Goal: Information Seeking & Learning: Understand process/instructions

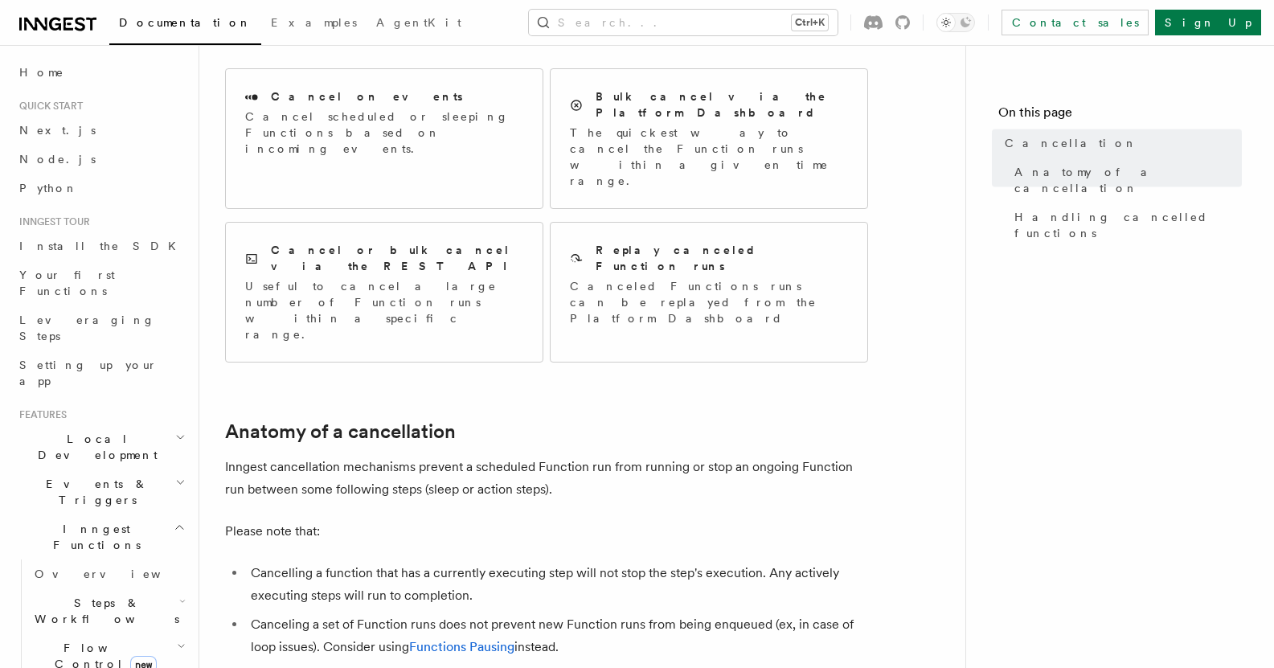
scroll to position [80, 0]
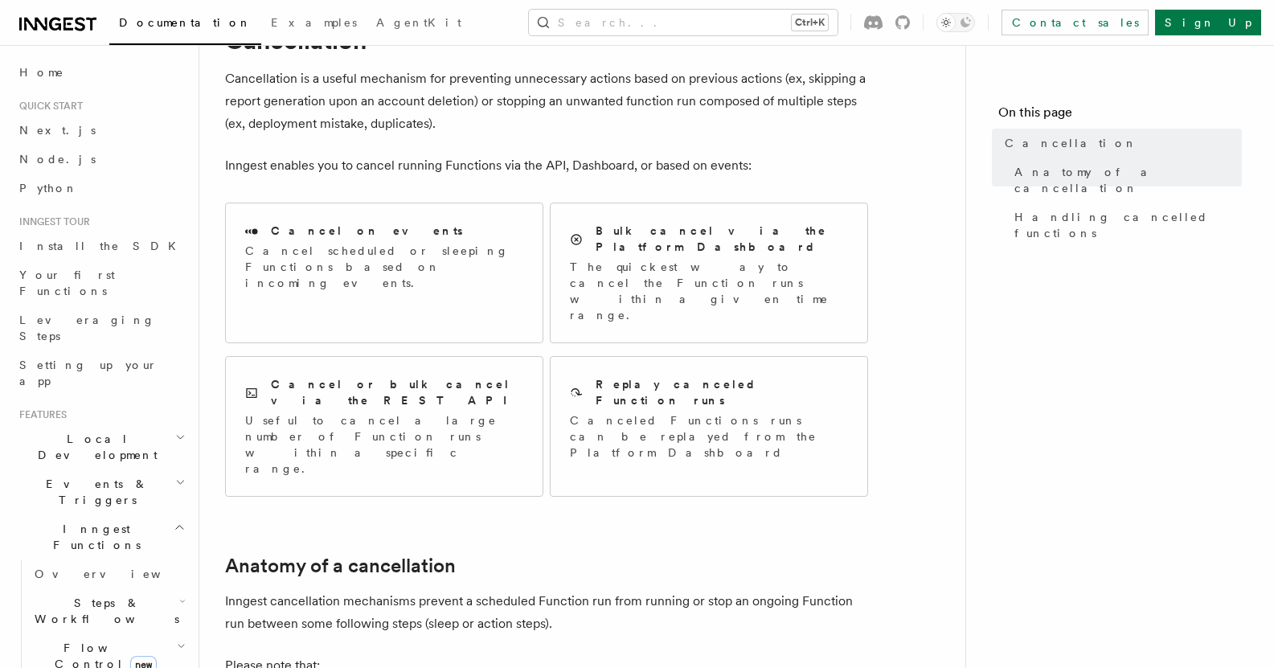
click at [508, 590] on p "Inngest cancellation mechanisms prevent a scheduled Function run from running o…" at bounding box center [546, 612] width 643 height 45
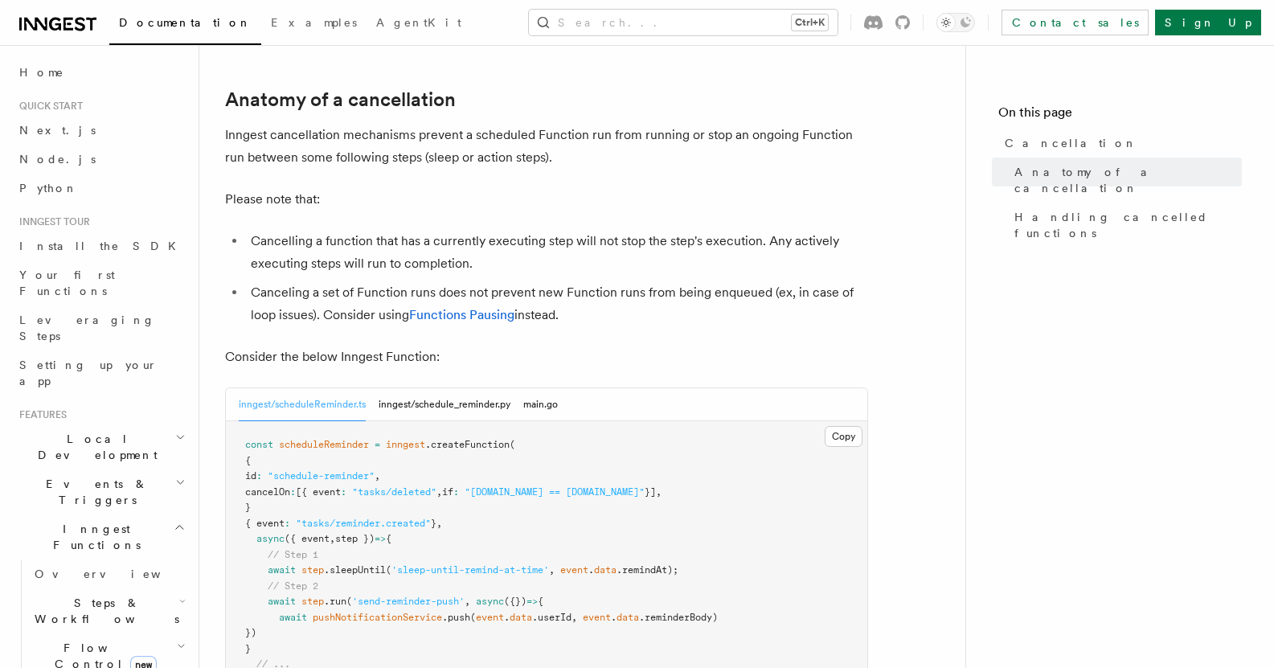
scroll to position [563, 0]
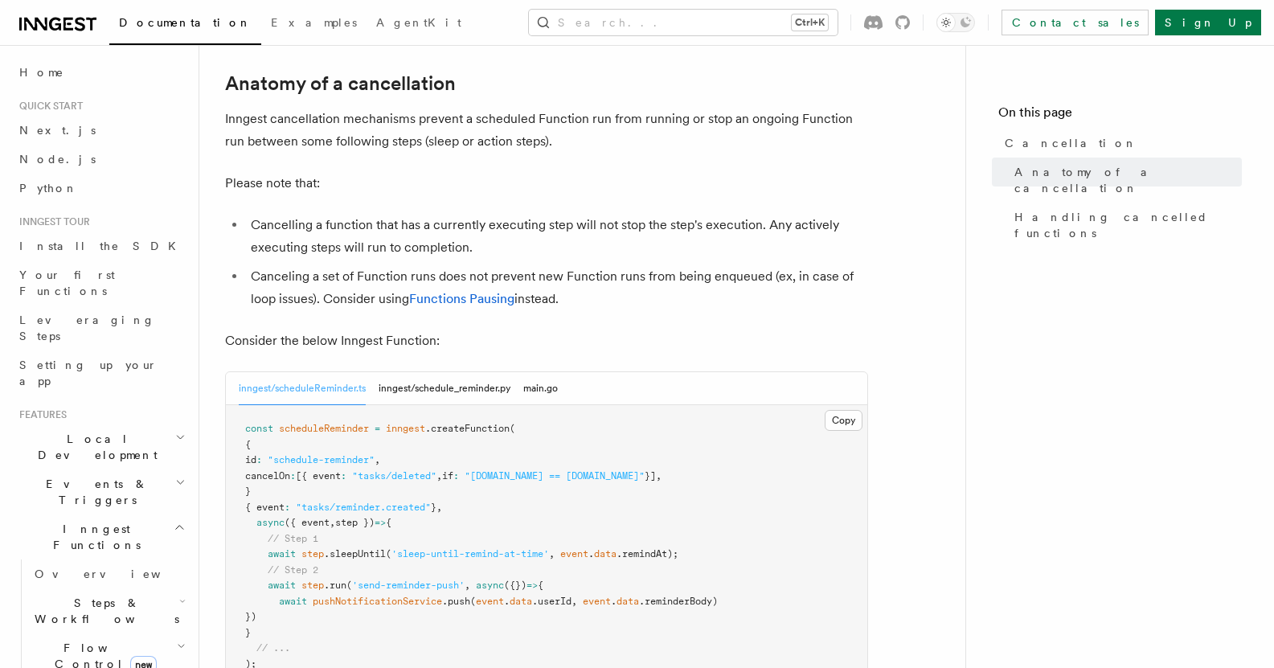
click at [364, 526] on pre "const scheduleReminder = inngest .createFunction ( { id : "schedule-reminder" ,…" at bounding box center [547, 546] width 642 height 283
click at [363, 542] on pre "const scheduleReminder = inngest .createFunction ( { id : "schedule-reminder" ,…" at bounding box center [547, 546] width 642 height 283
click at [407, 372] on button "inngest/schedule_reminder.py" at bounding box center [445, 388] width 132 height 33
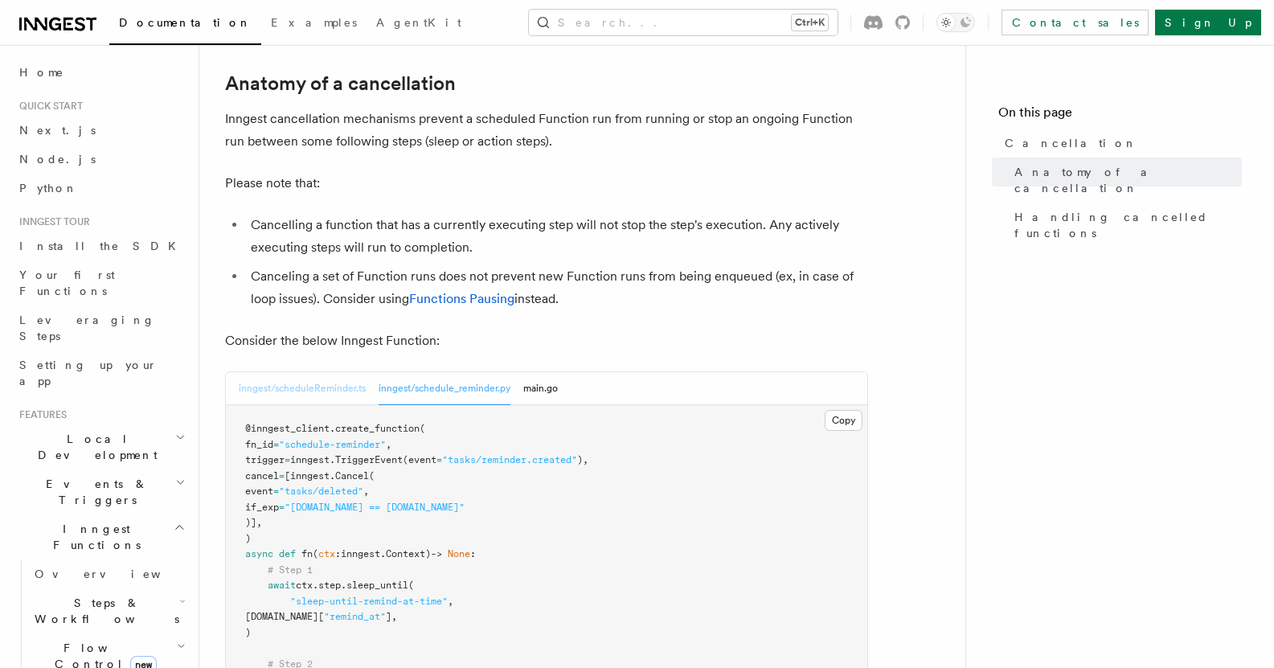
click at [338, 372] on button "inngest/scheduleReminder.ts" at bounding box center [302, 388] width 127 height 33
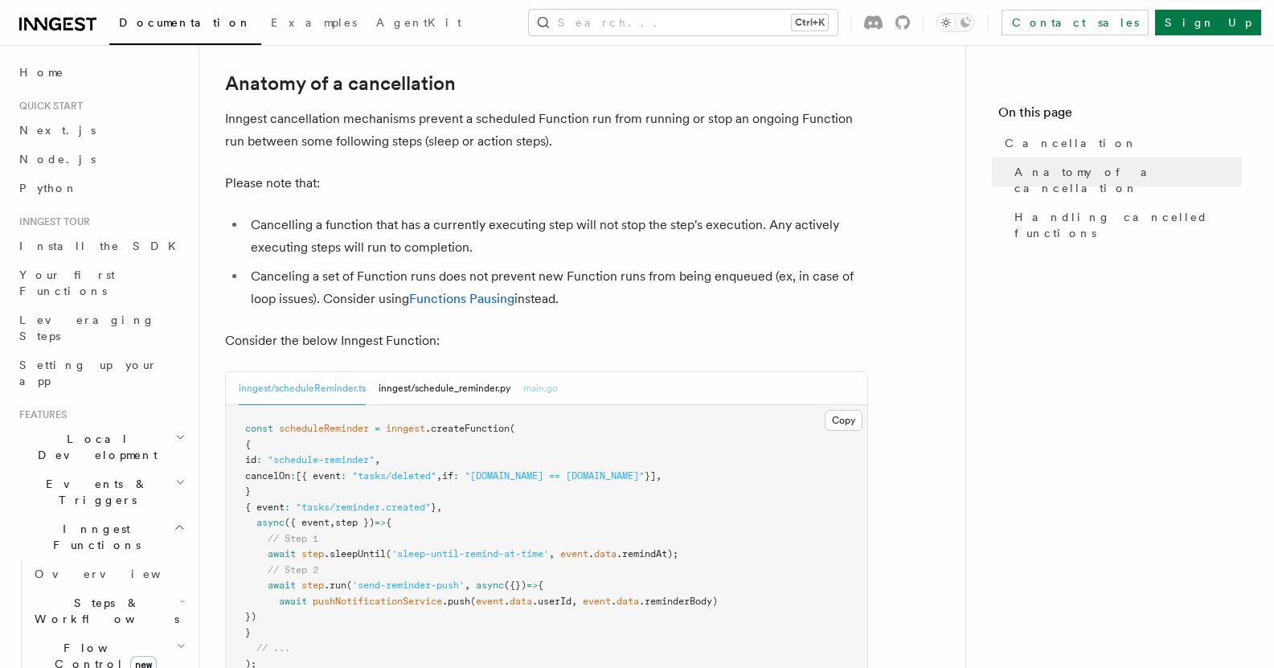
click at [532, 372] on button "main.go" at bounding box center [540, 388] width 35 height 33
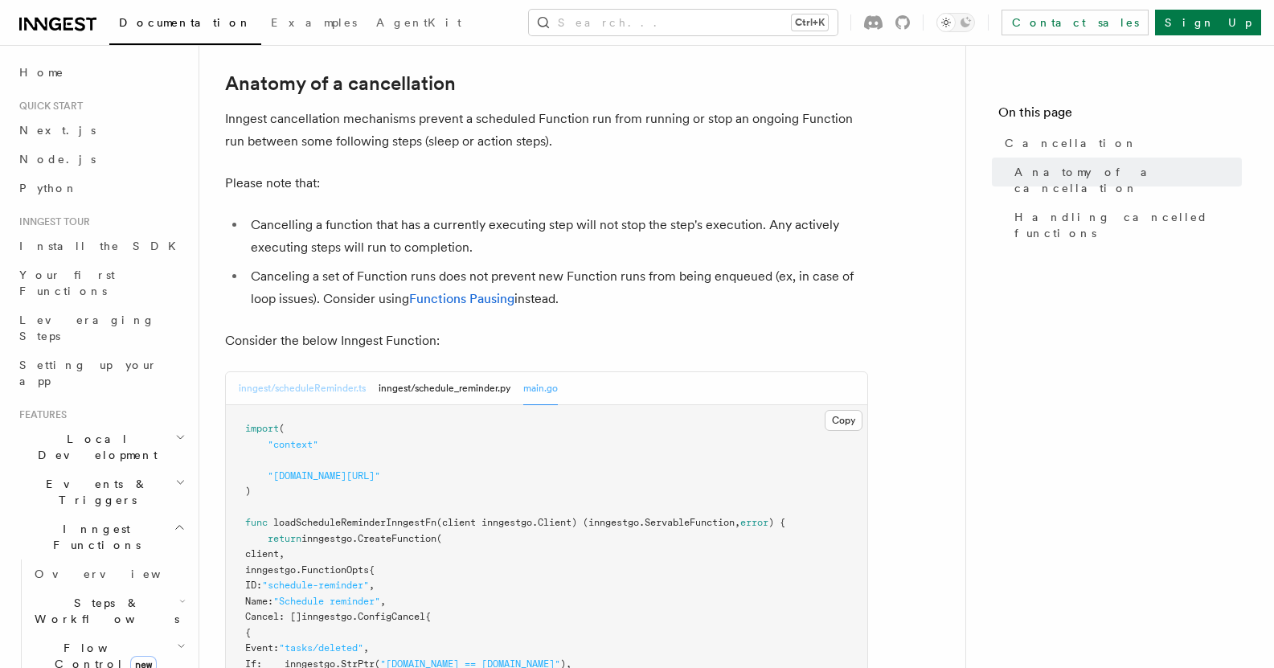
click at [328, 372] on button "inngest/scheduleReminder.ts" at bounding box center [302, 388] width 127 height 33
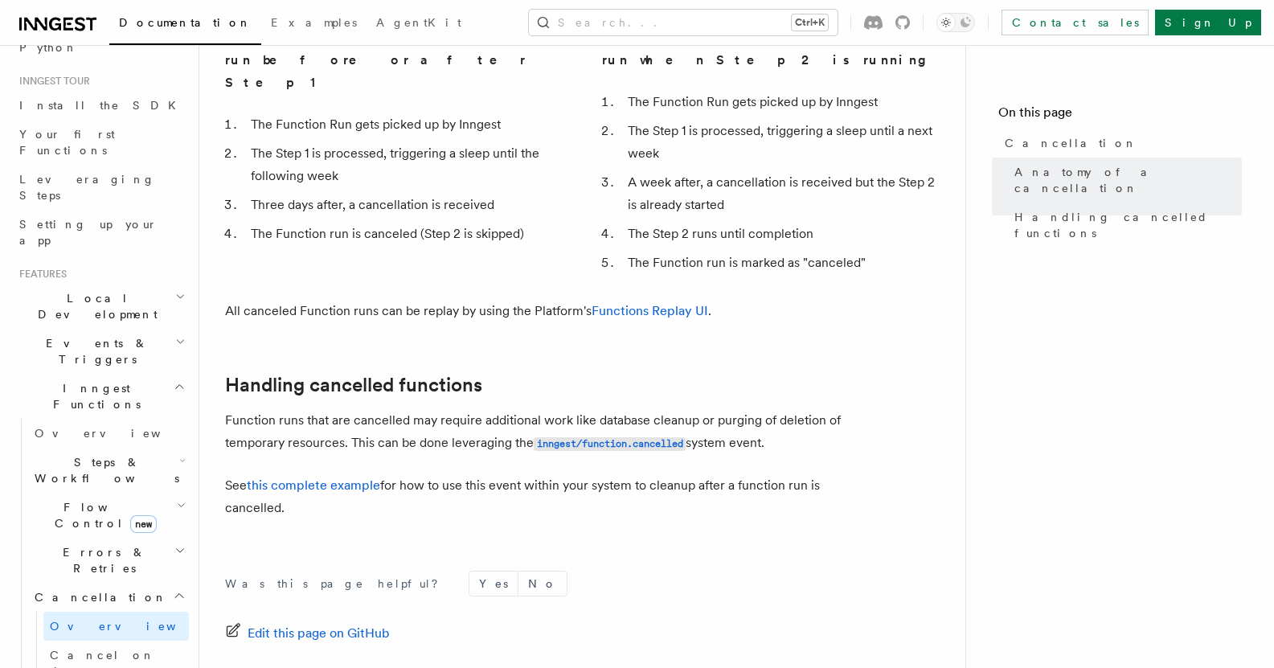
scroll to position [161, 0]
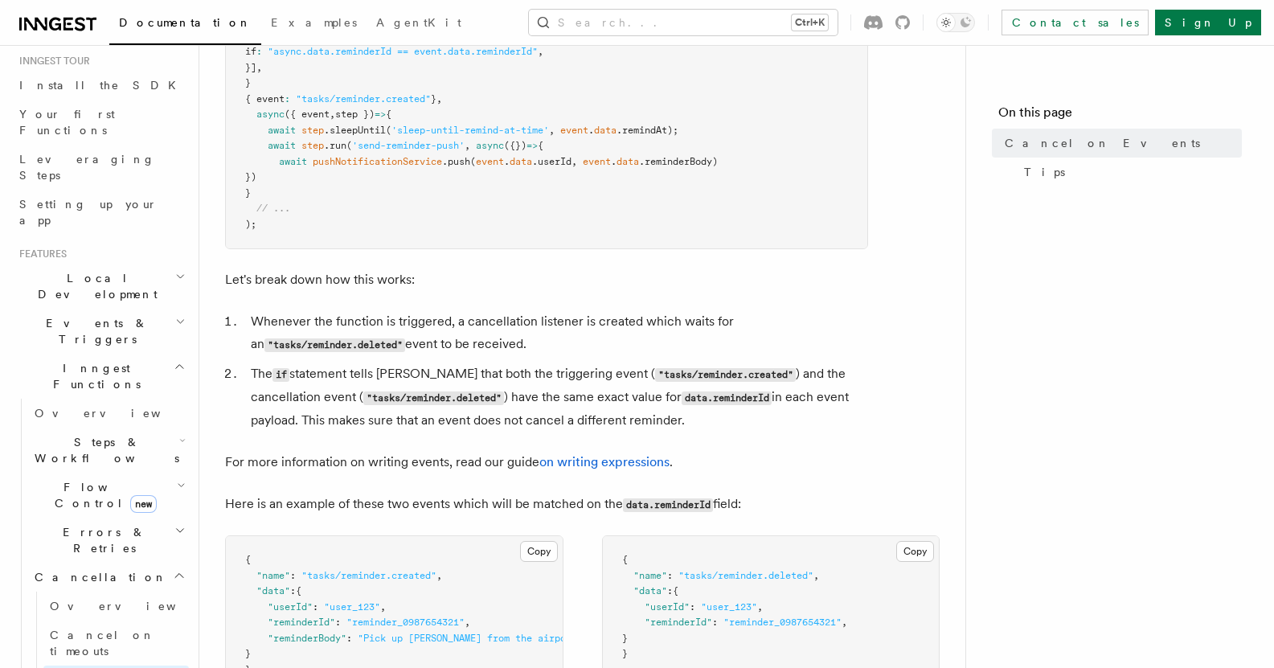
scroll to position [643, 0]
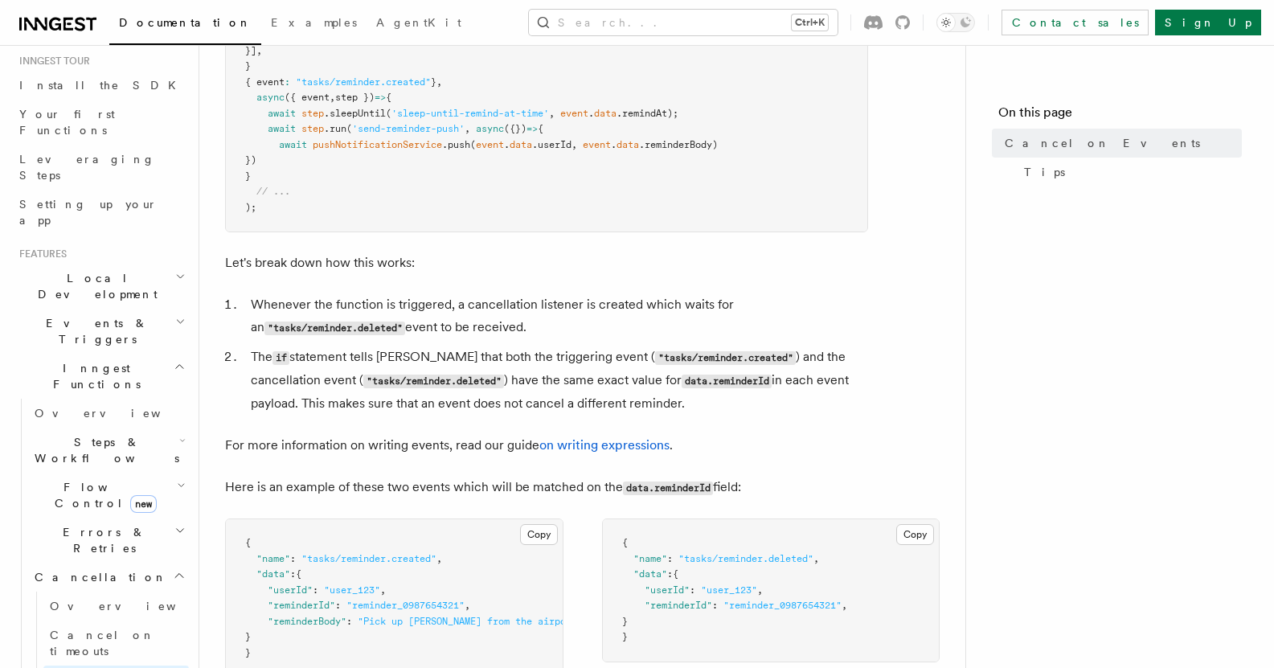
click at [525, 326] on li "Whenever the function is triggered, a cancellation listener is created which wa…" at bounding box center [557, 316] width 622 height 46
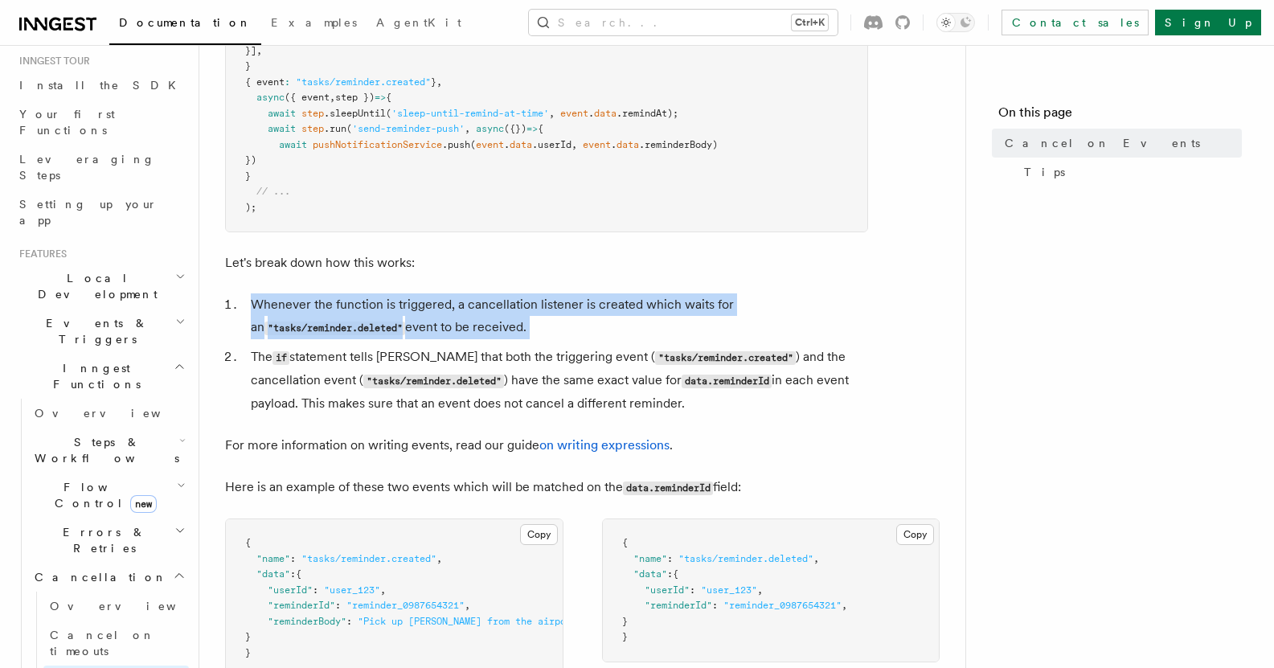
click at [525, 326] on li "Whenever the function is triggered, a cancellation listener is created which wa…" at bounding box center [557, 316] width 622 height 46
click at [527, 335] on li "Whenever the function is triggered, a cancellation listener is created which wa…" at bounding box center [557, 316] width 622 height 46
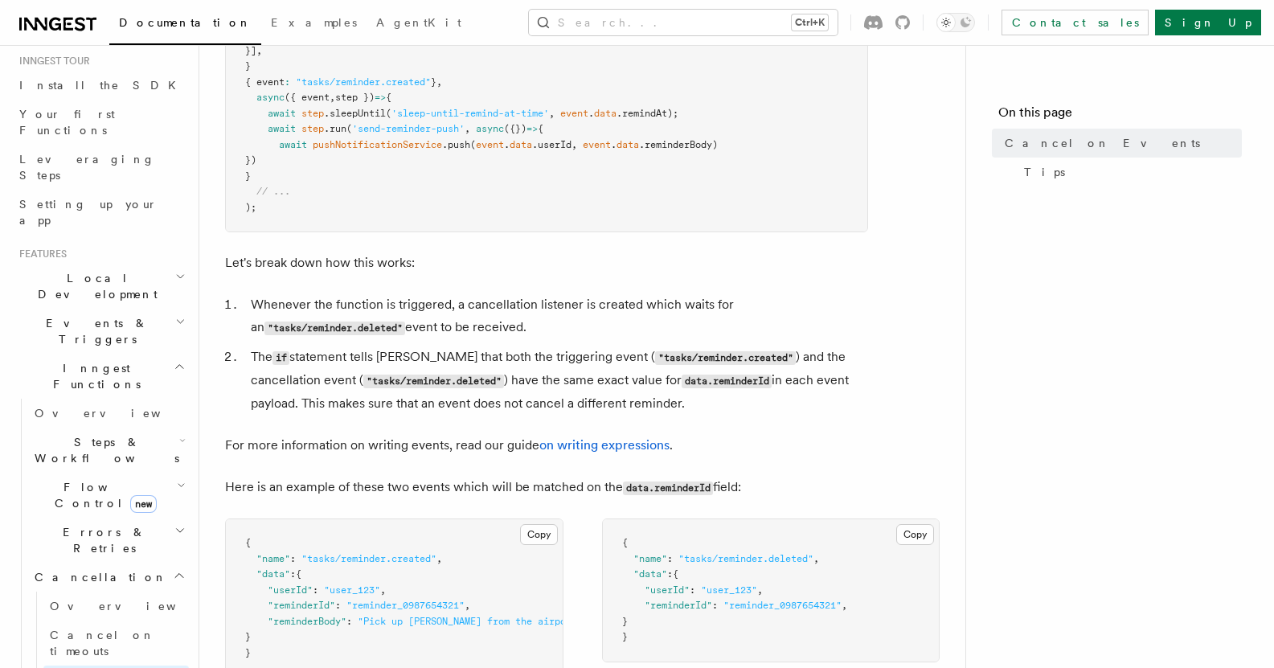
click at [515, 377] on li "The if statement tells Inngest that both the triggering event ( "tasks/reminder…" at bounding box center [557, 380] width 622 height 69
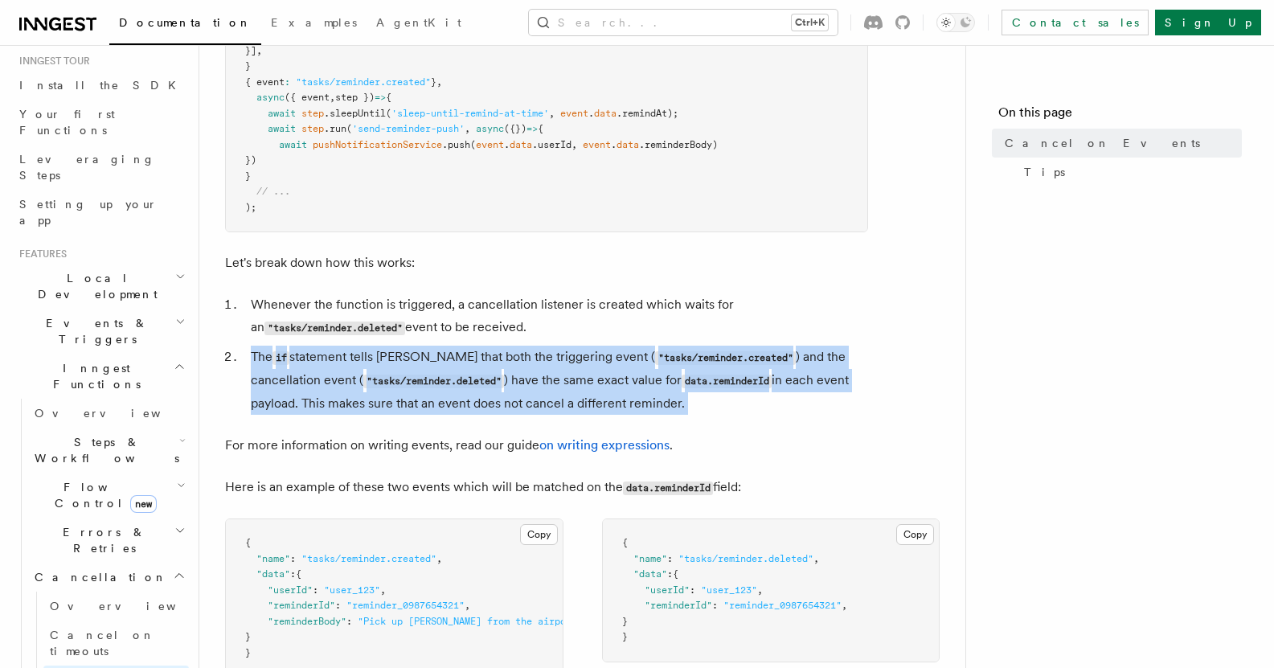
click at [515, 377] on li "The if statement tells Inngest that both the triggering event ( "tasks/reminder…" at bounding box center [557, 380] width 622 height 69
click at [511, 399] on li "The if statement tells Inngest that both the triggering event ( "tasks/reminder…" at bounding box center [557, 380] width 622 height 69
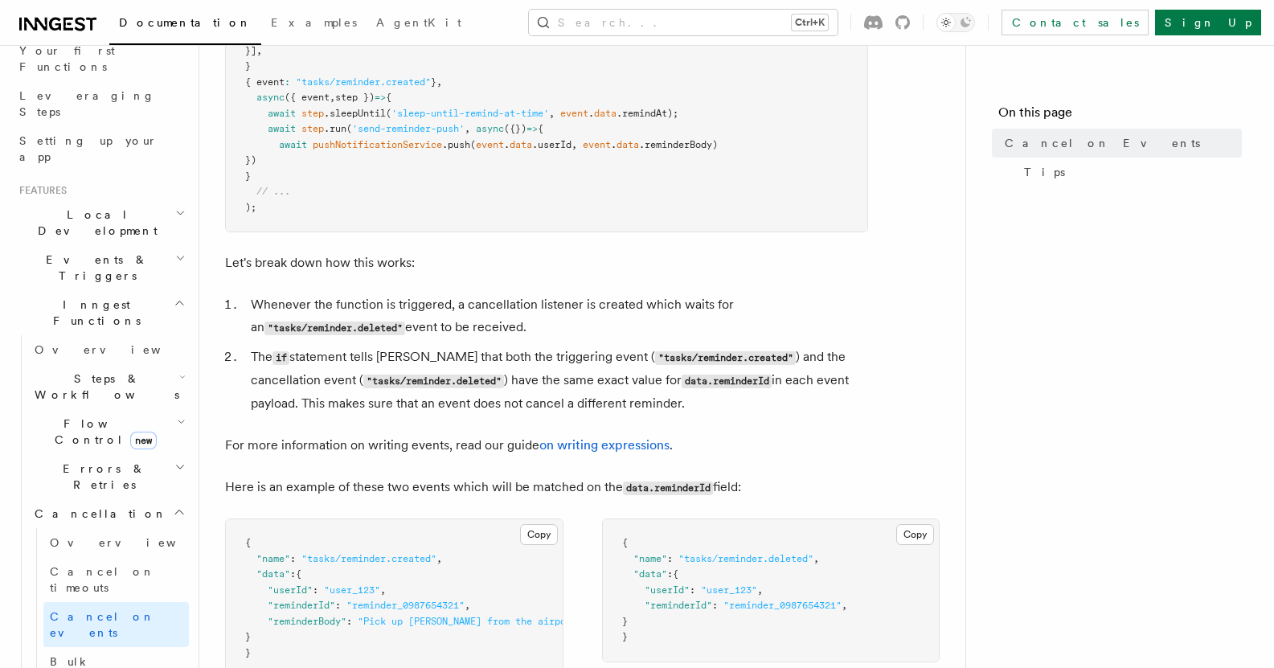
scroll to position [241, 0]
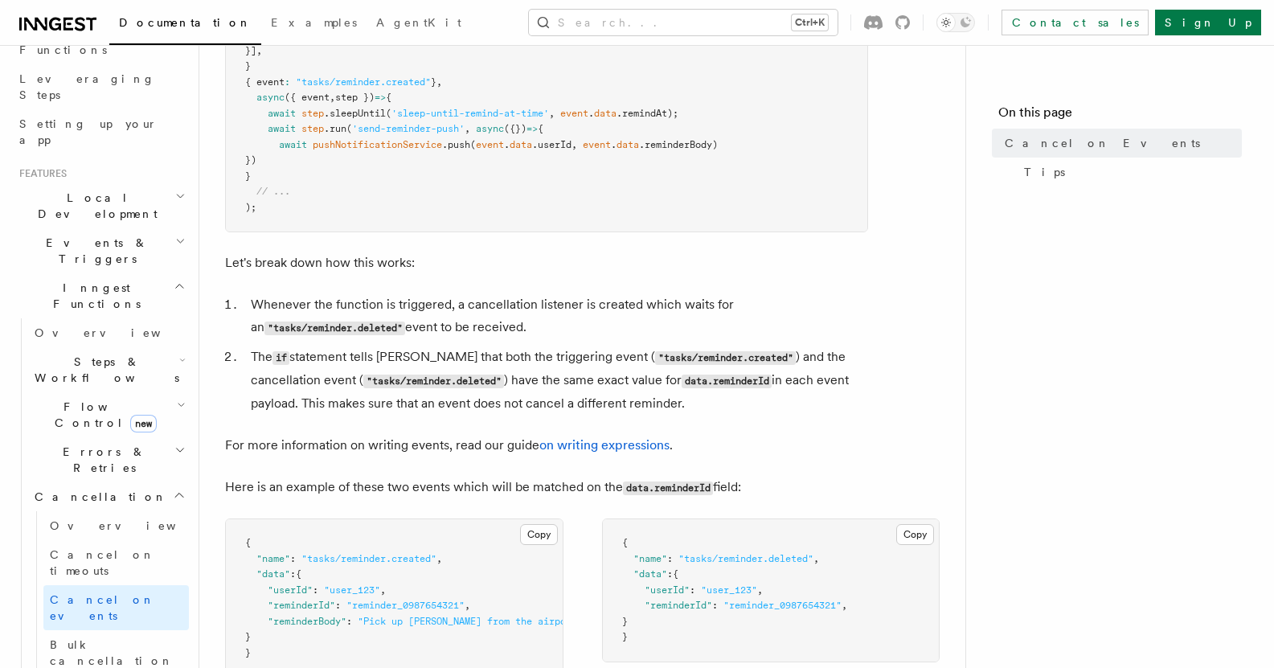
click at [73, 489] on span "Cancellation" at bounding box center [97, 497] width 139 height 16
click at [76, 519] on span "Overview" at bounding box center [133, 525] width 166 height 13
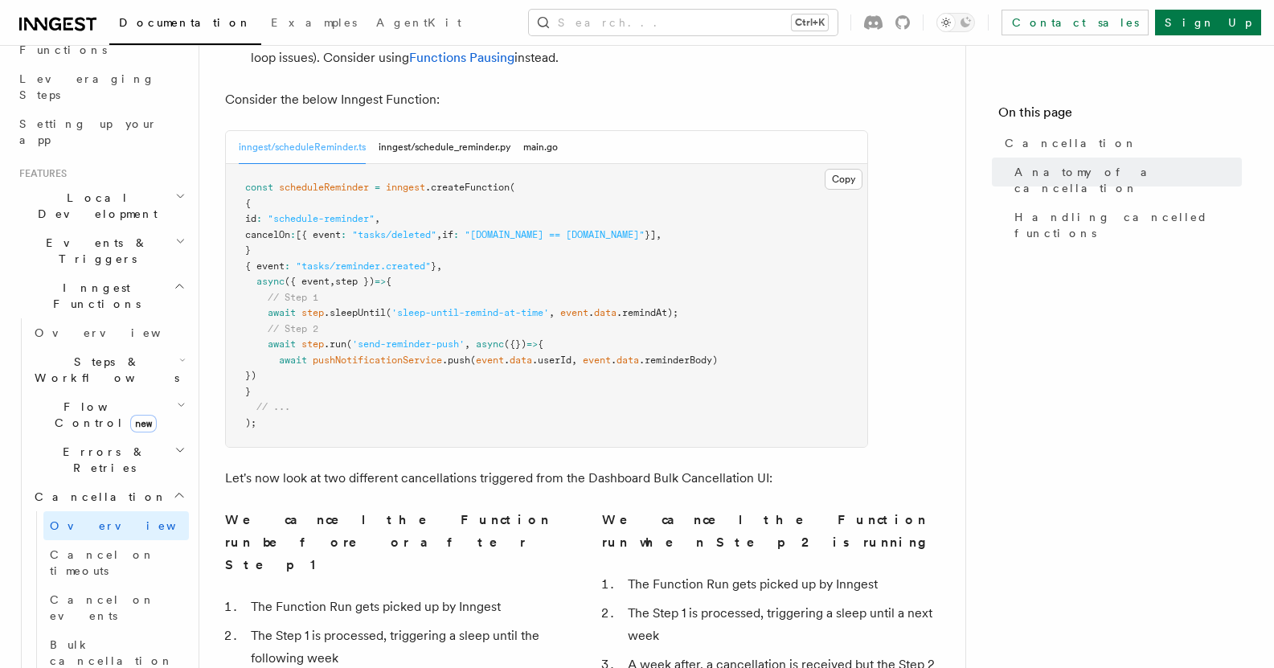
scroll to position [884, 0]
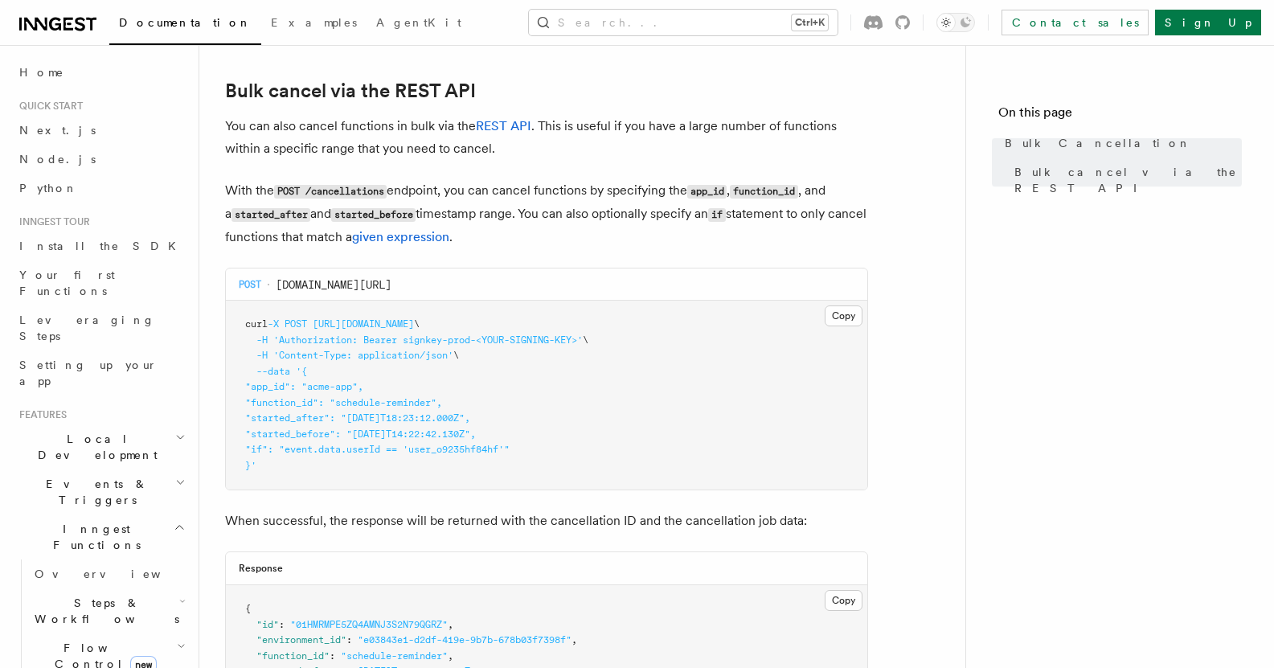
scroll to position [300, 0]
